Goal: Transaction & Acquisition: Download file/media

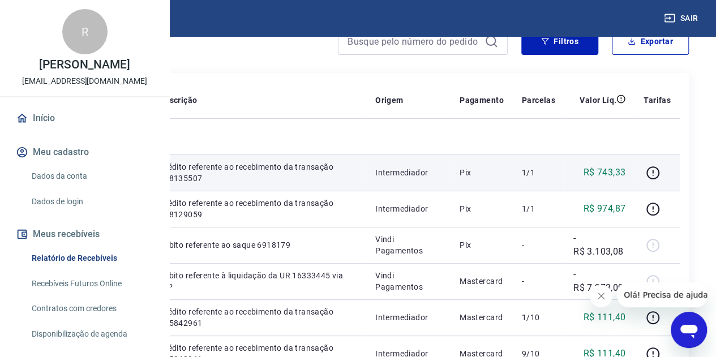
scroll to position [57, 0]
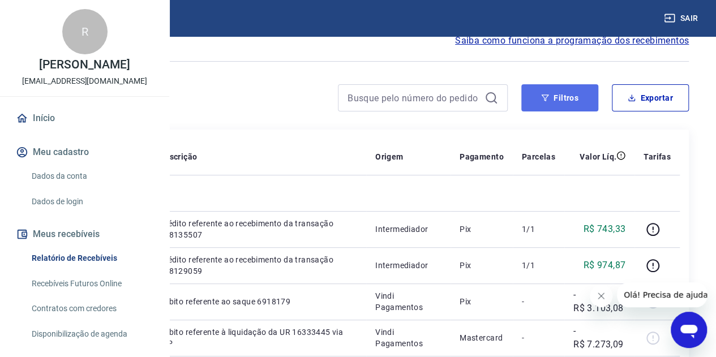
click at [568, 102] on button "Filtros" at bounding box center [560, 97] width 77 height 27
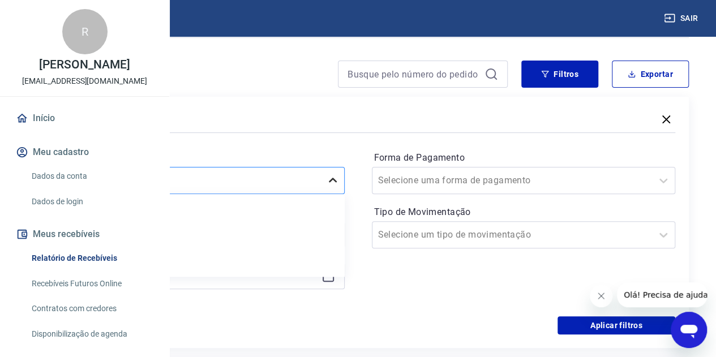
click at [345, 194] on div "option Limpar Filtro focused, 1 of 7. 7 results available. Use Up and Down to c…" at bounding box center [193, 180] width 304 height 27
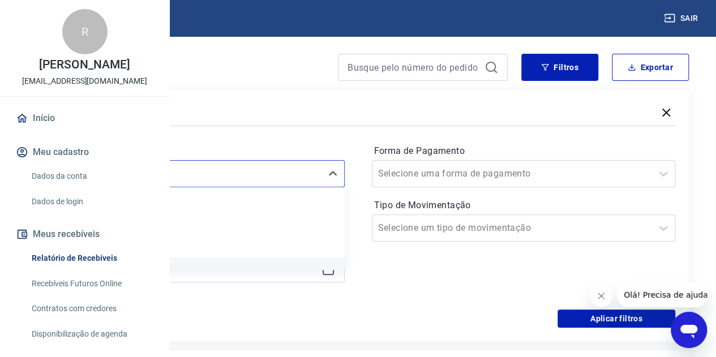
scroll to position [55, 0]
click at [306, 254] on div "Últimos 30 dias" at bounding box center [193, 258] width 304 height 23
click at [335, 228] on icon at bounding box center [329, 228] width 14 height 14
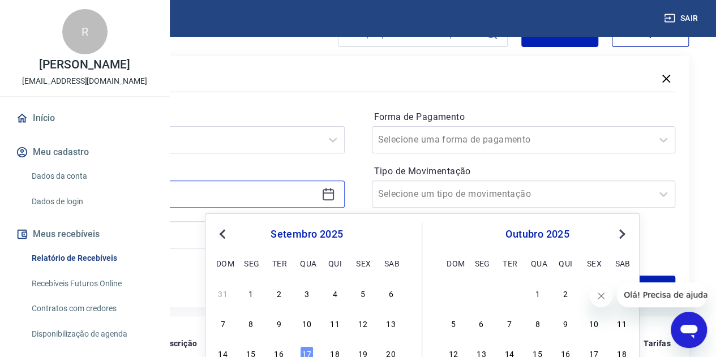
scroll to position [144, 0]
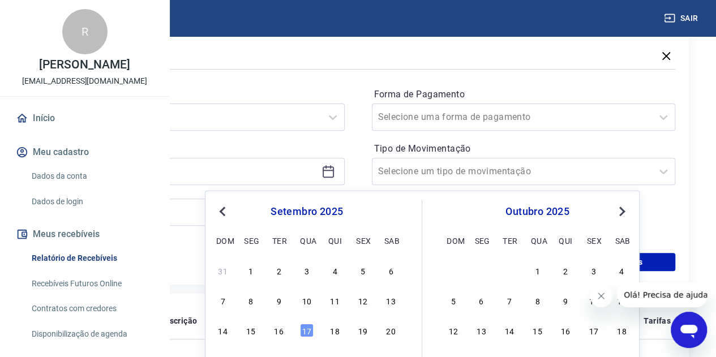
click at [226, 215] on button "Previous Month" at bounding box center [223, 212] width 14 height 14
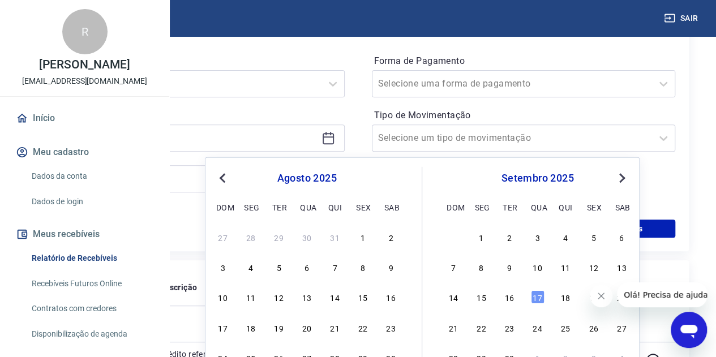
scroll to position [200, 0]
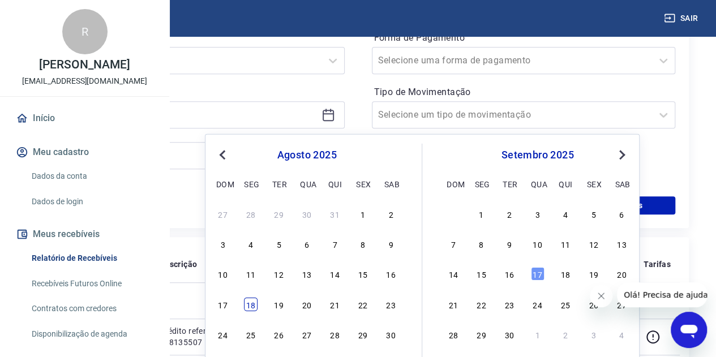
click at [250, 307] on div "18" at bounding box center [251, 304] width 14 height 14
type input "[DATE]"
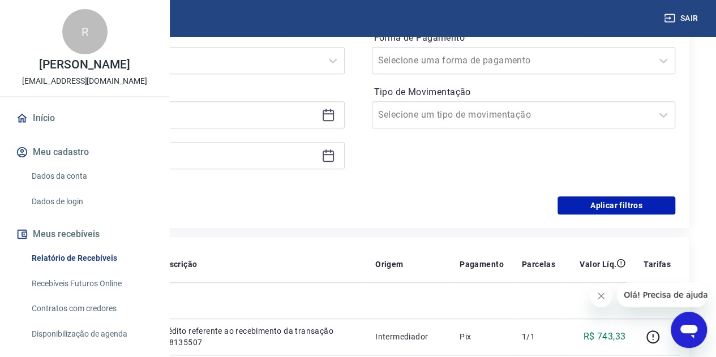
click at [335, 156] on icon at bounding box center [329, 156] width 14 height 14
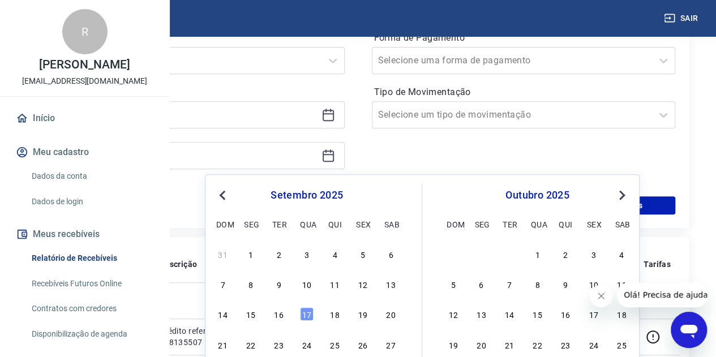
click at [224, 195] on span "Previous Month" at bounding box center [224, 195] width 0 height 13
click at [253, 341] on div "18" at bounding box center [251, 345] width 14 height 14
type input "[DATE]"
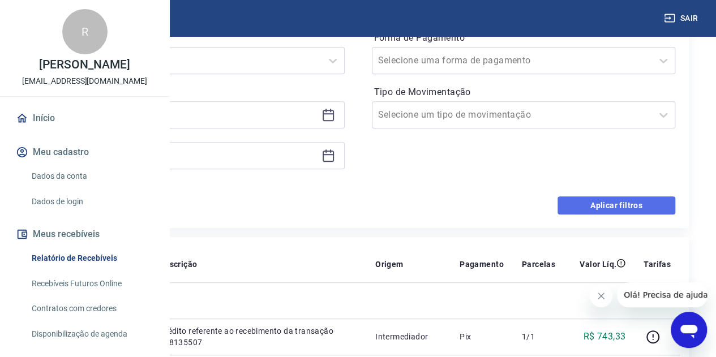
click at [589, 200] on button "Aplicar filtros" at bounding box center [617, 205] width 118 height 18
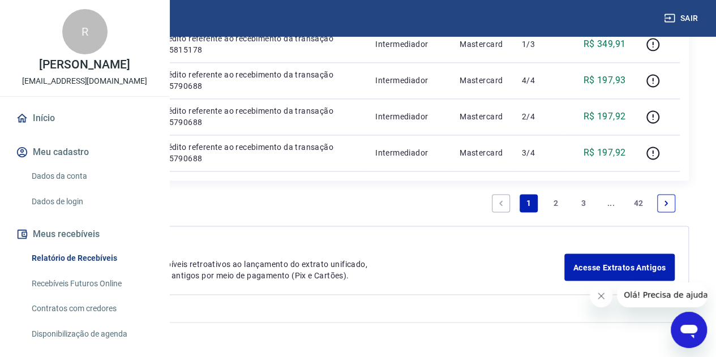
scroll to position [1189, 0]
click at [563, 212] on link "2" at bounding box center [556, 203] width 18 height 18
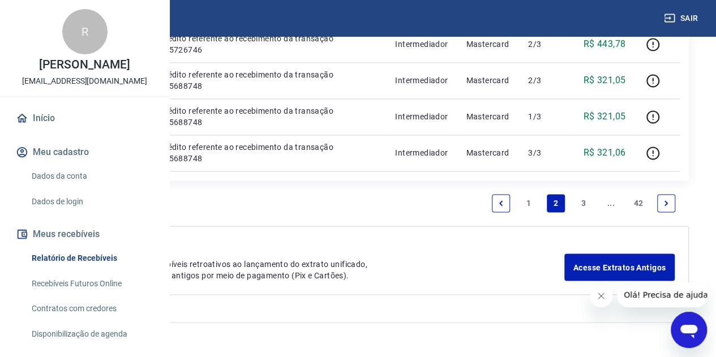
scroll to position [1189, 0]
click at [581, 212] on link "3" at bounding box center [584, 203] width 18 height 18
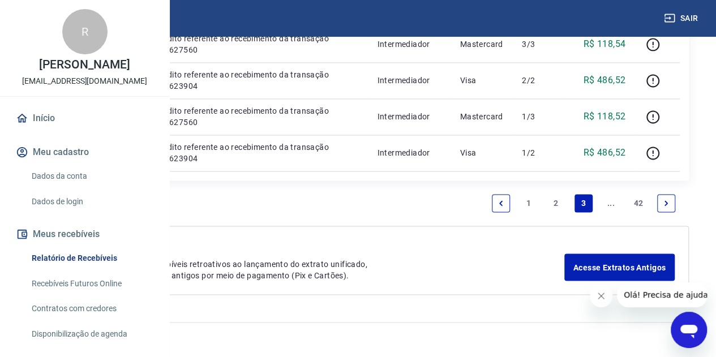
scroll to position [1189, 0]
drag, startPoint x: 664, startPoint y: 263, endPoint x: 639, endPoint y: 239, distance: 34.8
click at [664, 207] on icon "Next page" at bounding box center [667, 203] width 8 height 8
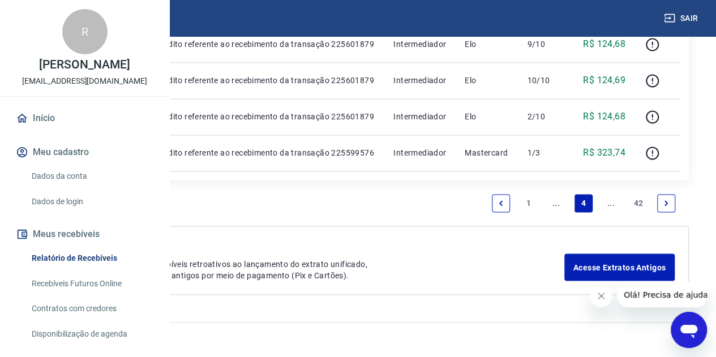
scroll to position [1236, 0]
click at [527, 200] on link "1" at bounding box center [529, 203] width 18 height 18
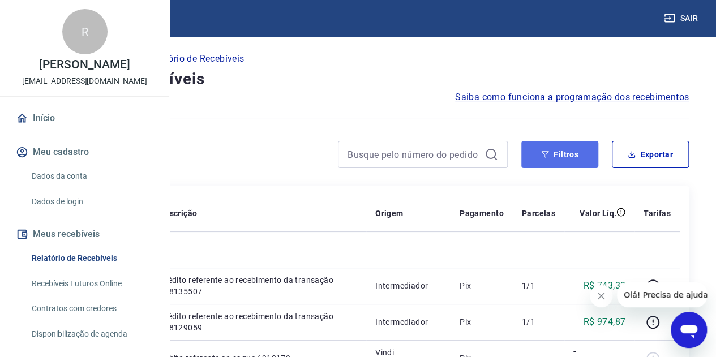
click at [572, 158] on button "Filtros" at bounding box center [560, 154] width 77 height 27
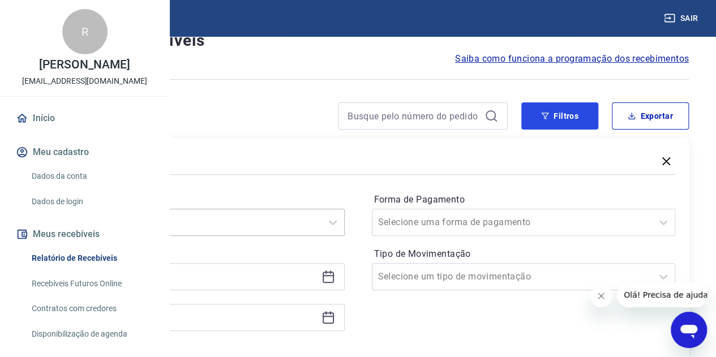
scroll to position [57, 0]
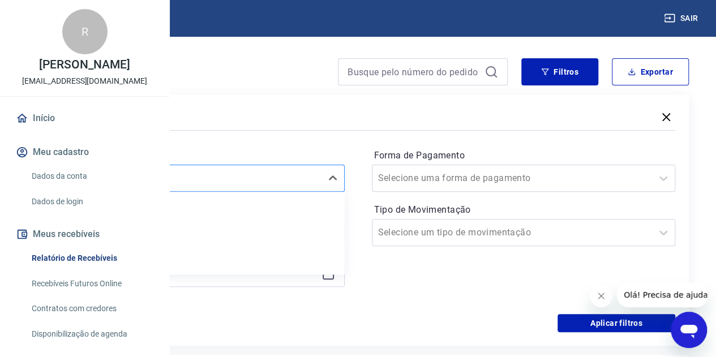
click at [345, 192] on div "option Últimos 30 dias selected, 5 of 7. 7 results available. Use Up and Down t…" at bounding box center [193, 178] width 304 height 27
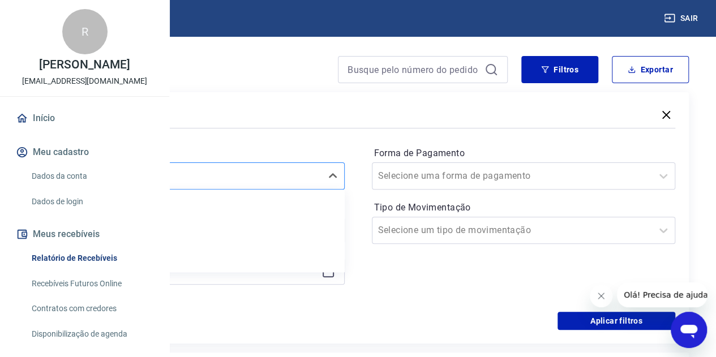
scroll to position [87, 0]
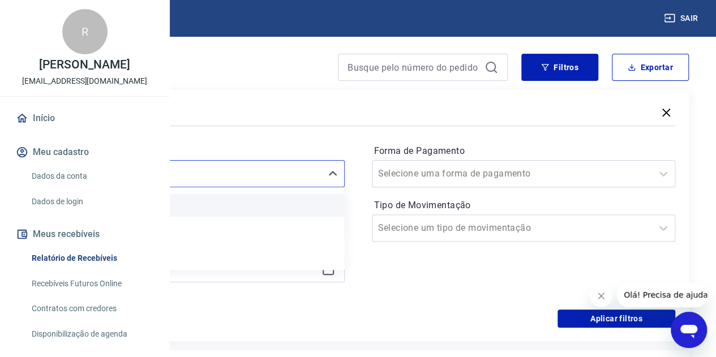
click at [256, 206] on div "Limpar Filtro" at bounding box center [193, 205] width 304 height 23
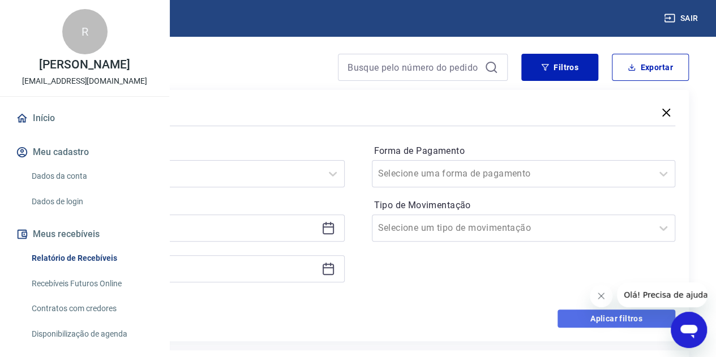
click at [579, 317] on button "Aplicar filtros" at bounding box center [617, 319] width 118 height 18
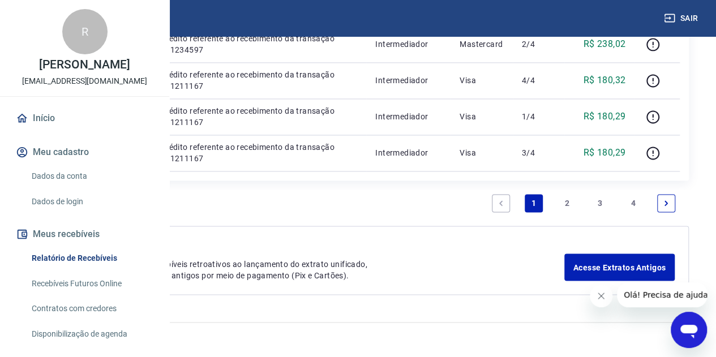
scroll to position [1132, 0]
click at [563, 212] on link "2" at bounding box center [567, 203] width 18 height 18
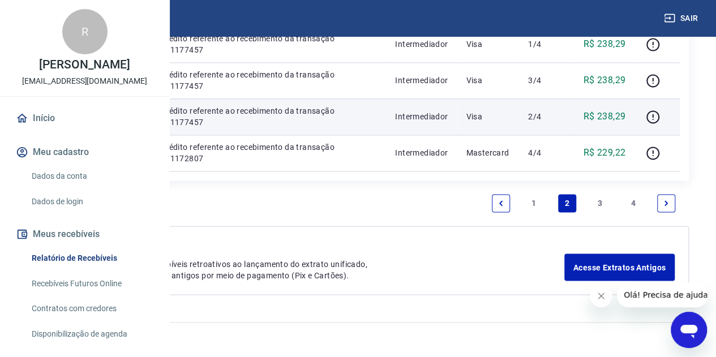
scroll to position [1189, 0]
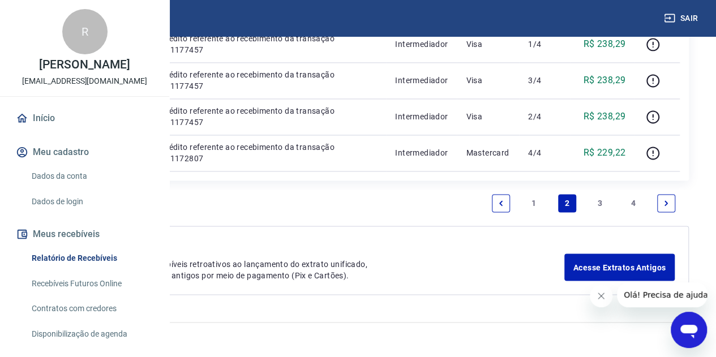
click at [602, 212] on link "3" at bounding box center [600, 203] width 18 height 18
click at [638, 202] on link "4" at bounding box center [634, 203] width 18 height 18
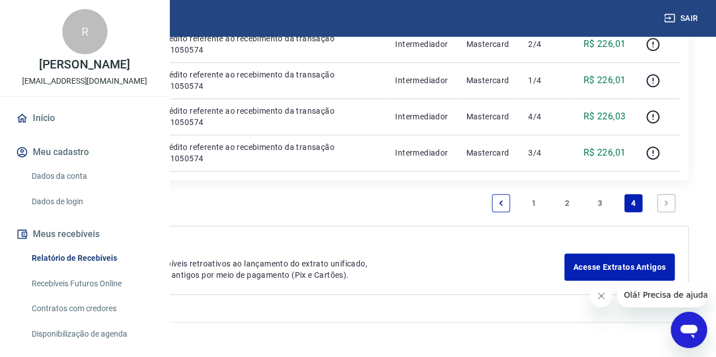
scroll to position [324, 0]
click at [532, 212] on link "1" at bounding box center [534, 203] width 18 height 18
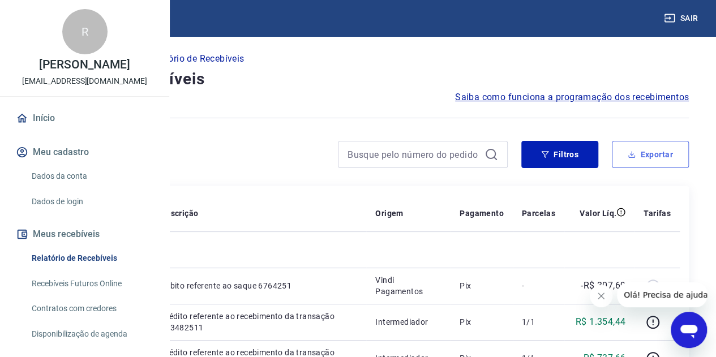
click at [638, 161] on button "Exportar" at bounding box center [650, 154] width 77 height 27
type input "[DATE]"
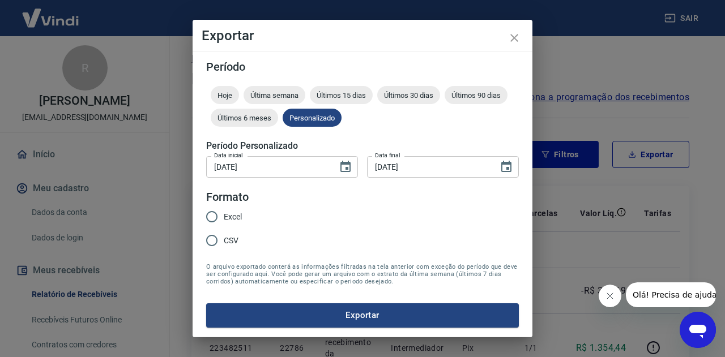
click at [238, 215] on span "Excel" at bounding box center [233, 217] width 18 height 12
click at [224, 215] on input "Excel" at bounding box center [212, 217] width 24 height 24
radio input "true"
click at [354, 317] on button "Exportar" at bounding box center [362, 316] width 313 height 24
